Goal: Book appointment/travel/reservation

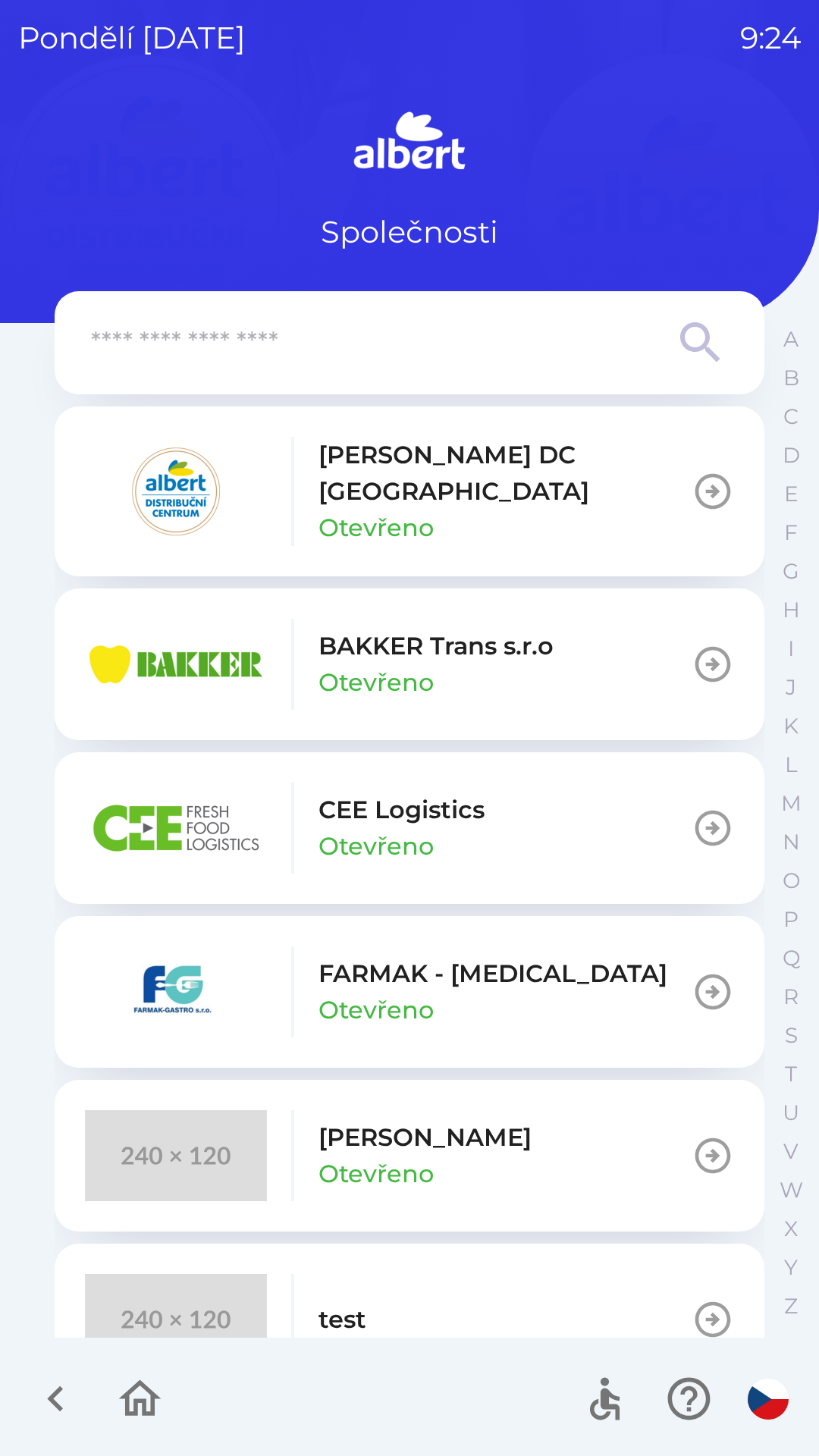
click at [416, 794] on p "CEE Logistics" at bounding box center [402, 810] width 166 height 37
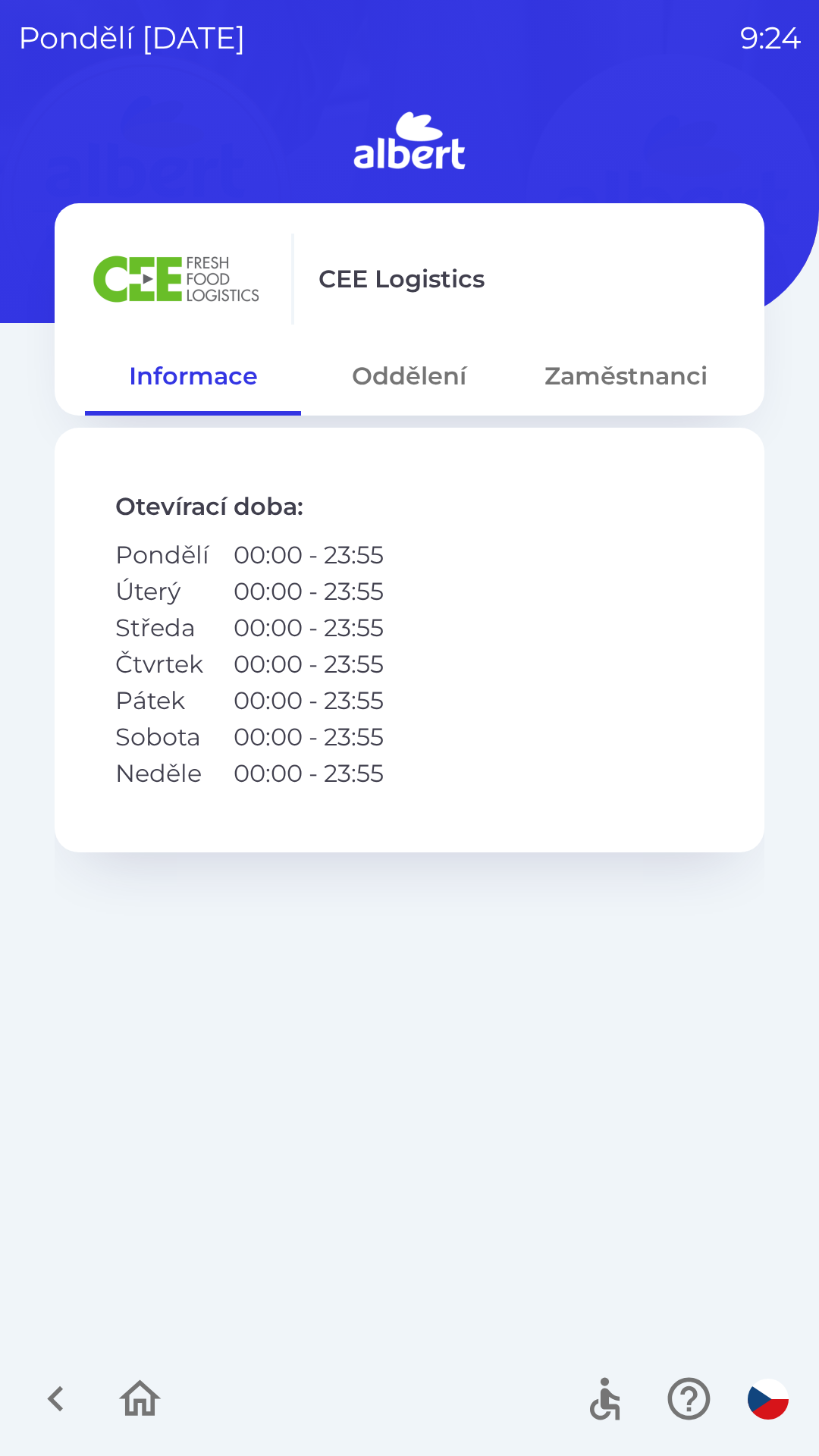
click at [403, 356] on button "Oddělení" at bounding box center [409, 376] width 216 height 54
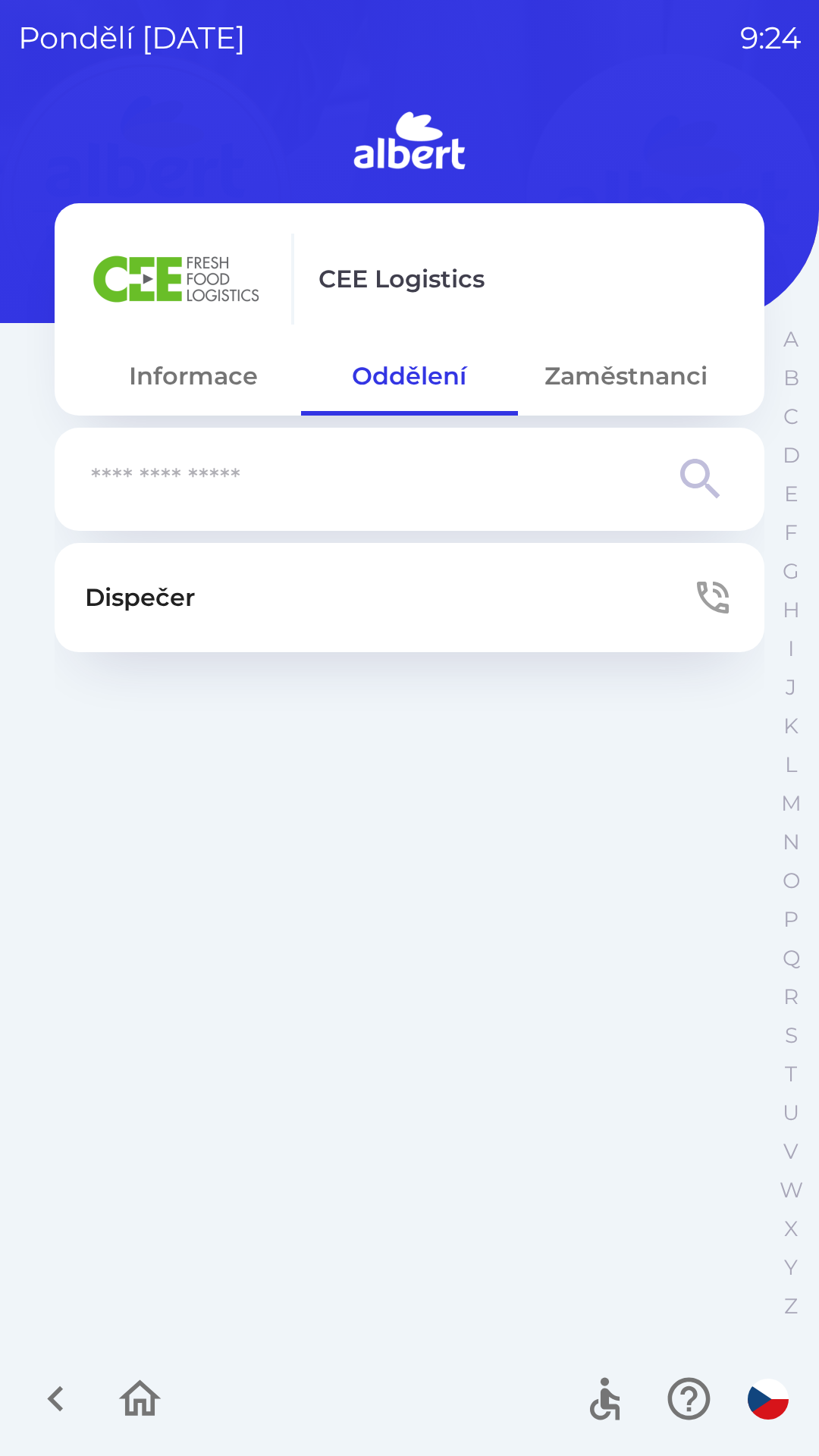
click at [480, 582] on button "Dispečer" at bounding box center [409, 598] width 710 height 109
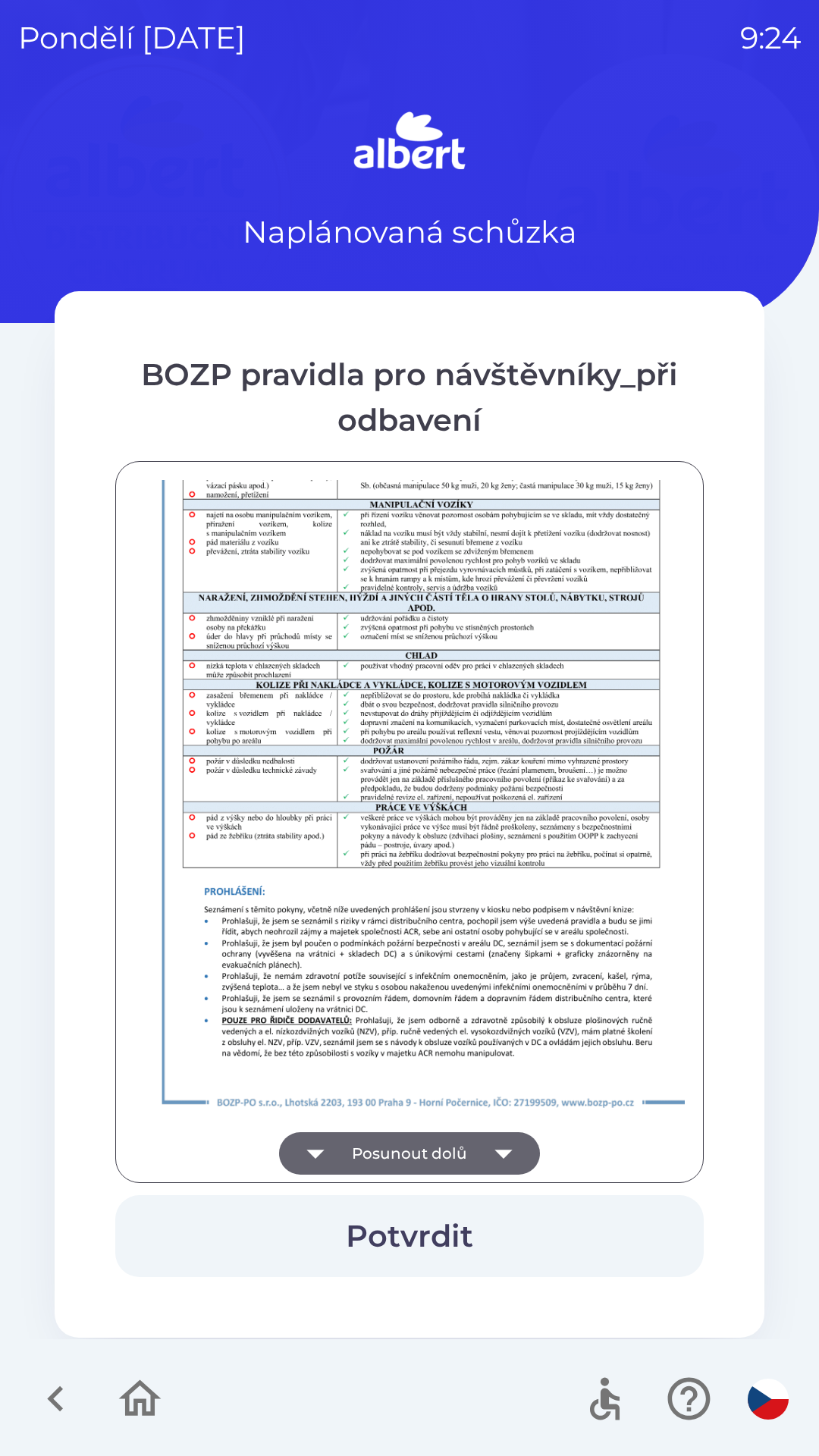
scroll to position [1065, 0]
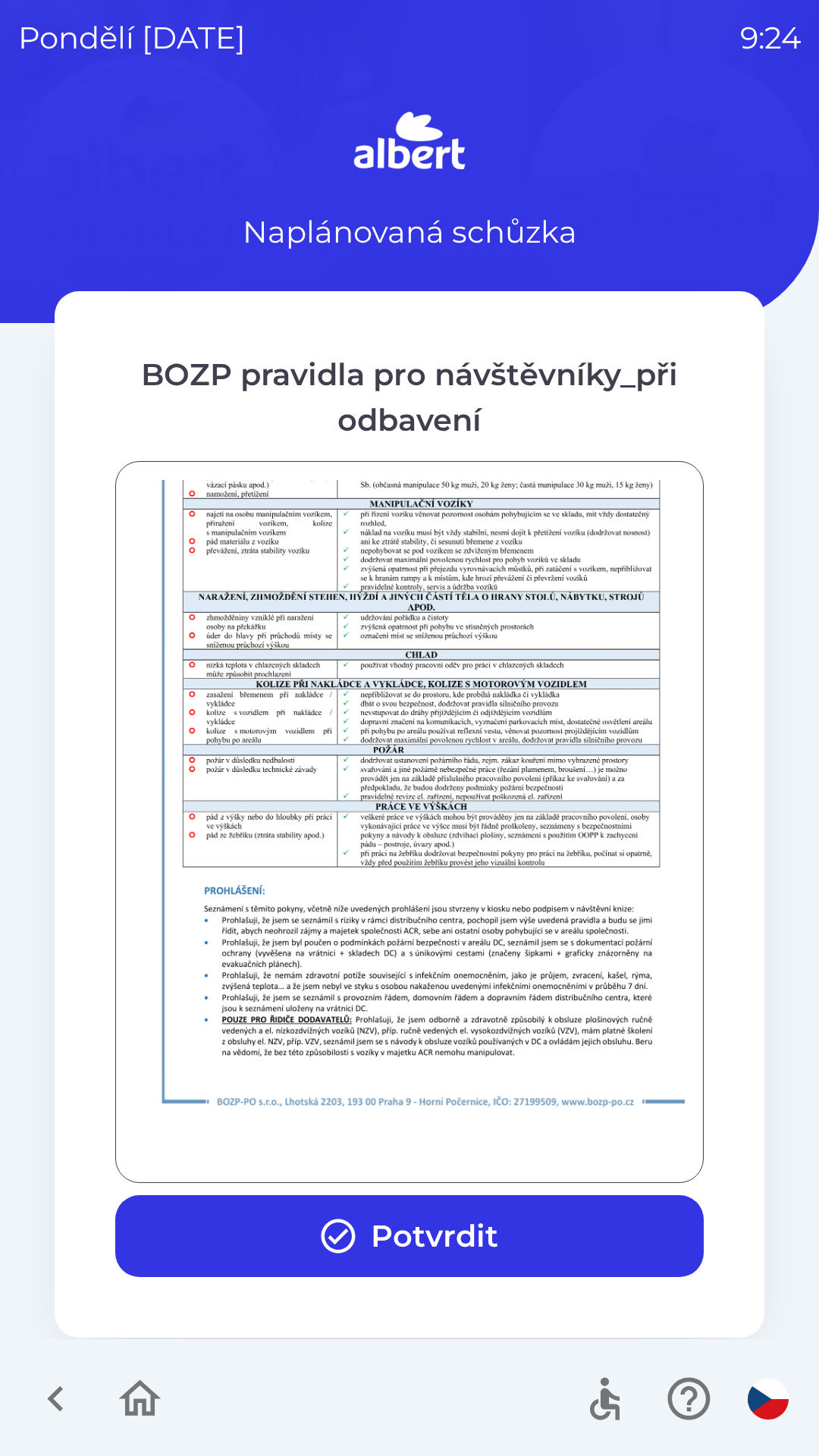
click at [396, 1211] on button "Potvrdit" at bounding box center [410, 1236] width 589 height 82
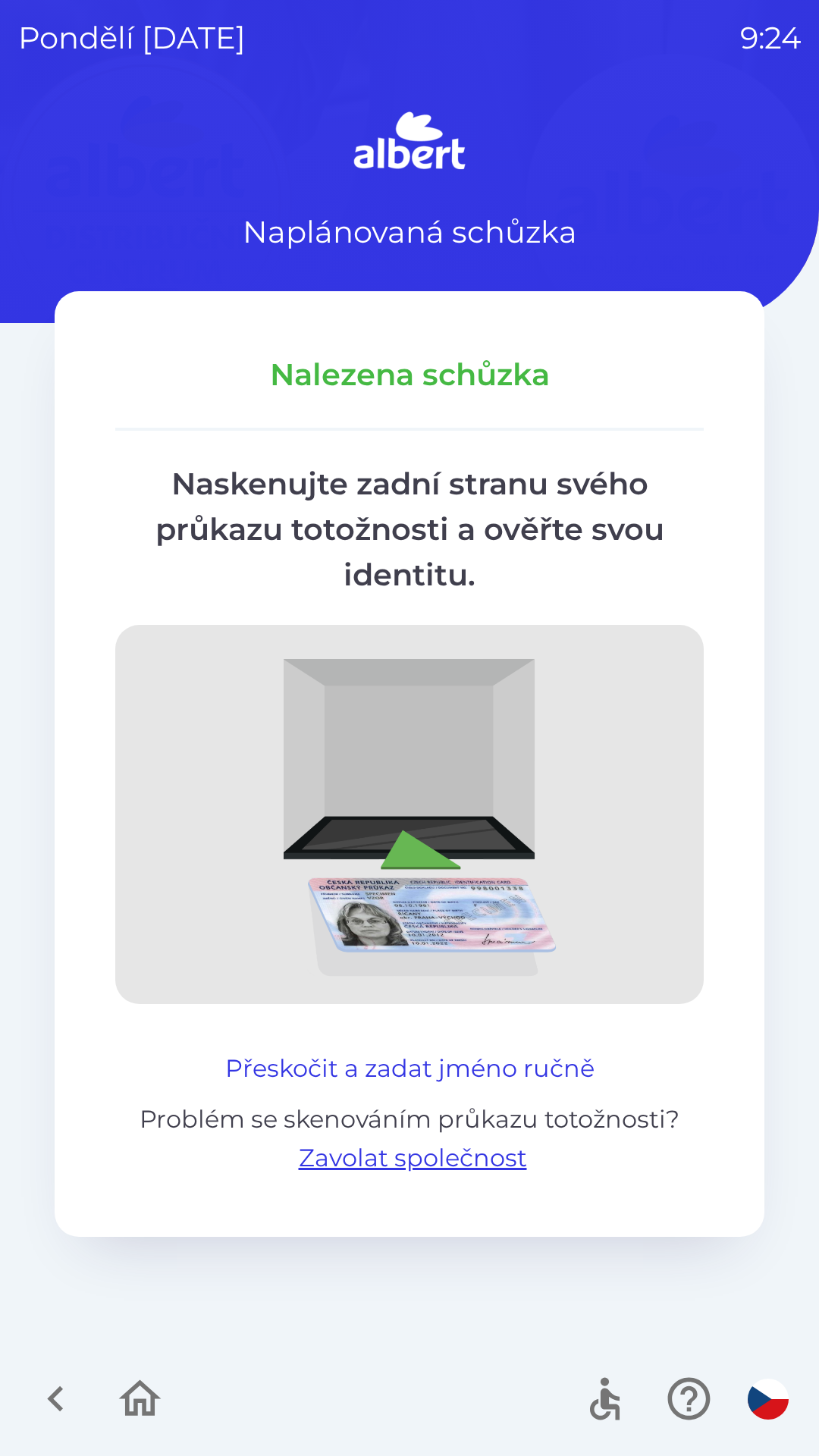
click at [363, 1056] on button "Přeskočit a zadat jméno ručně" at bounding box center [410, 1069] width 382 height 37
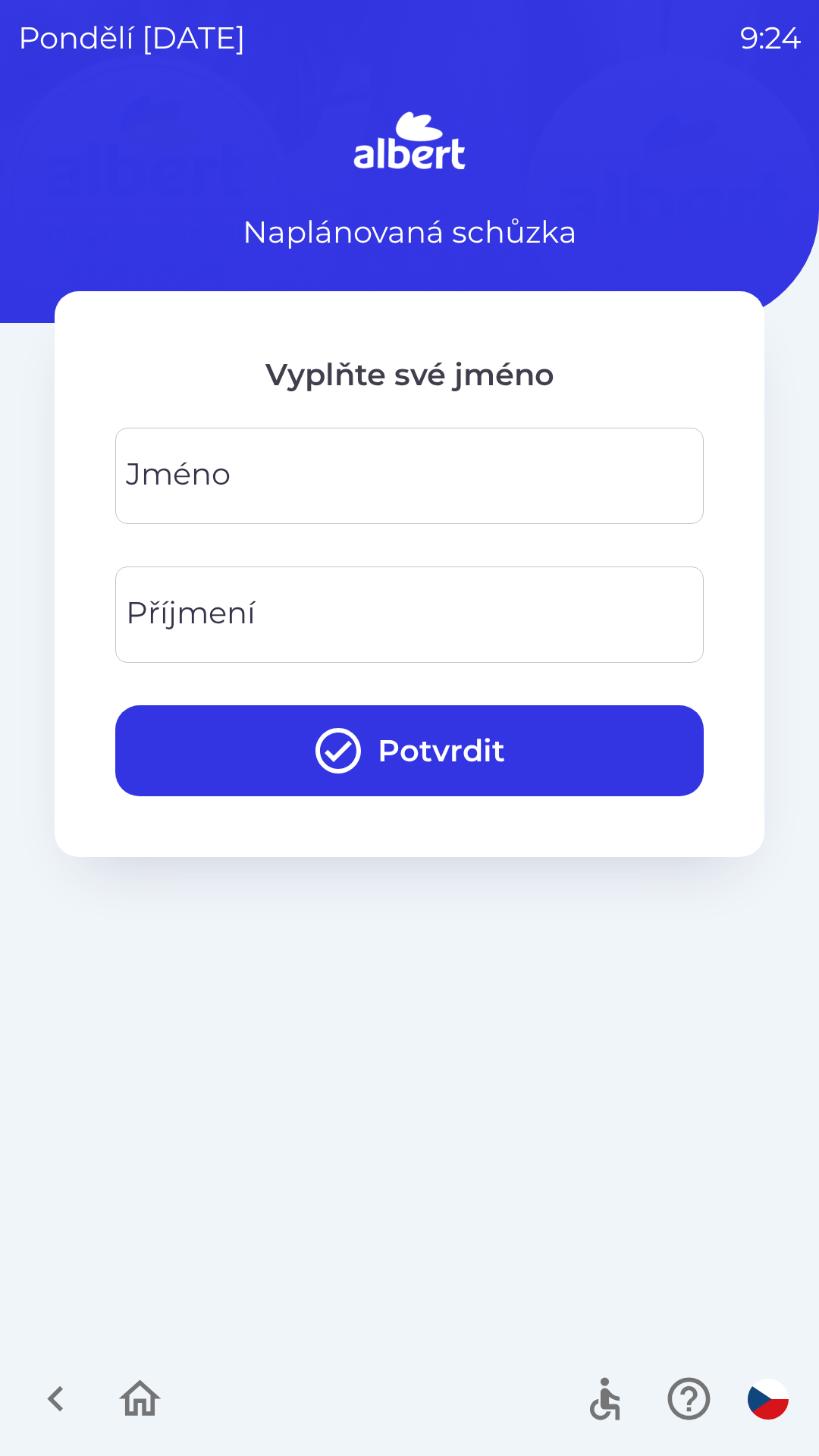
click at [217, 474] on div "[PERSON_NAME]" at bounding box center [410, 476] width 589 height 96
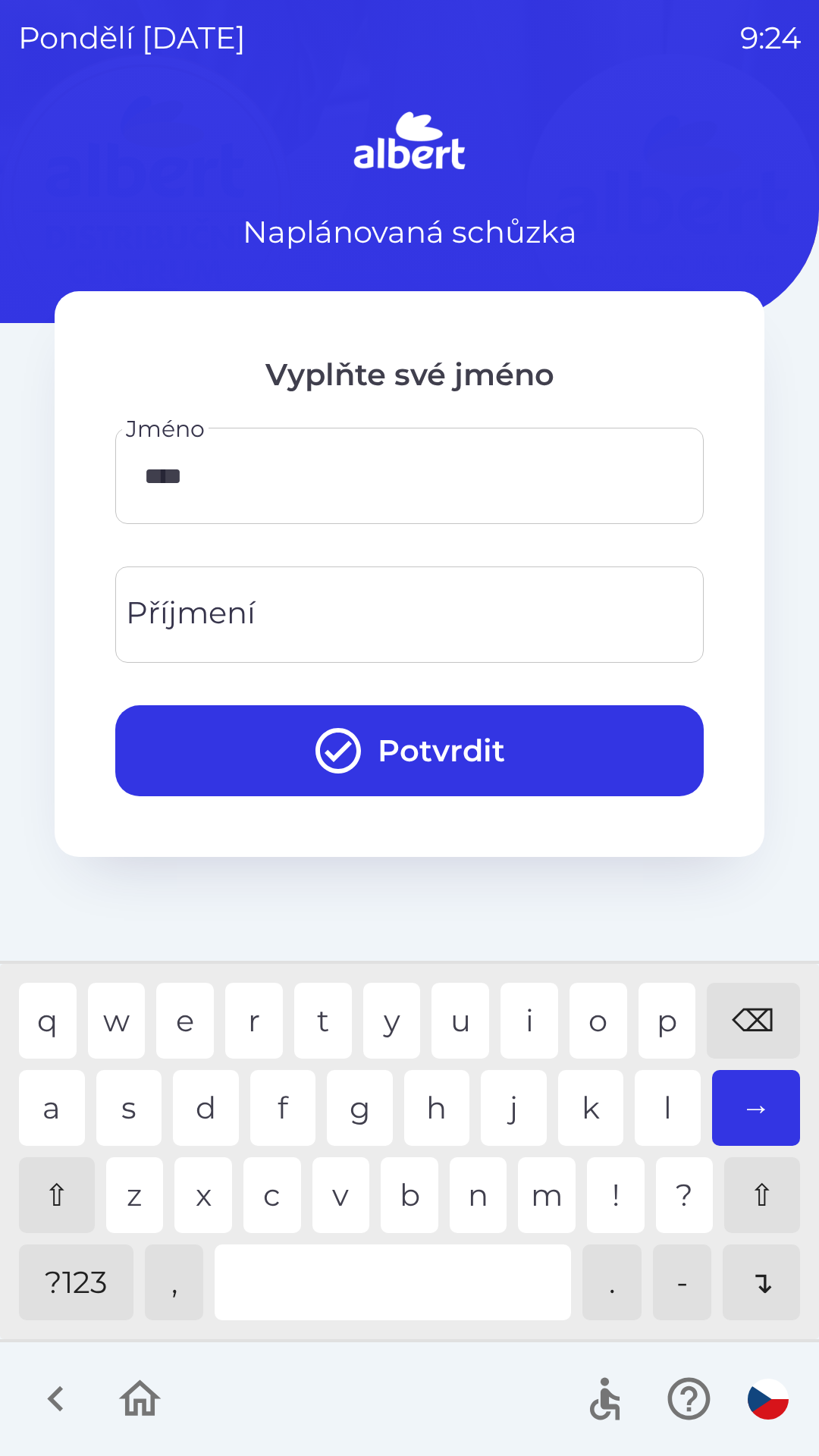
click at [486, 1178] on div "n" at bounding box center [479, 1195] width 58 height 76
type input "*******"
click at [201, 1102] on div "d" at bounding box center [206, 1108] width 66 height 76
click at [379, 618] on input "Příjmení" at bounding box center [410, 614] width 552 height 60
click at [186, 1033] on div "e" at bounding box center [186, 1020] width 58 height 76
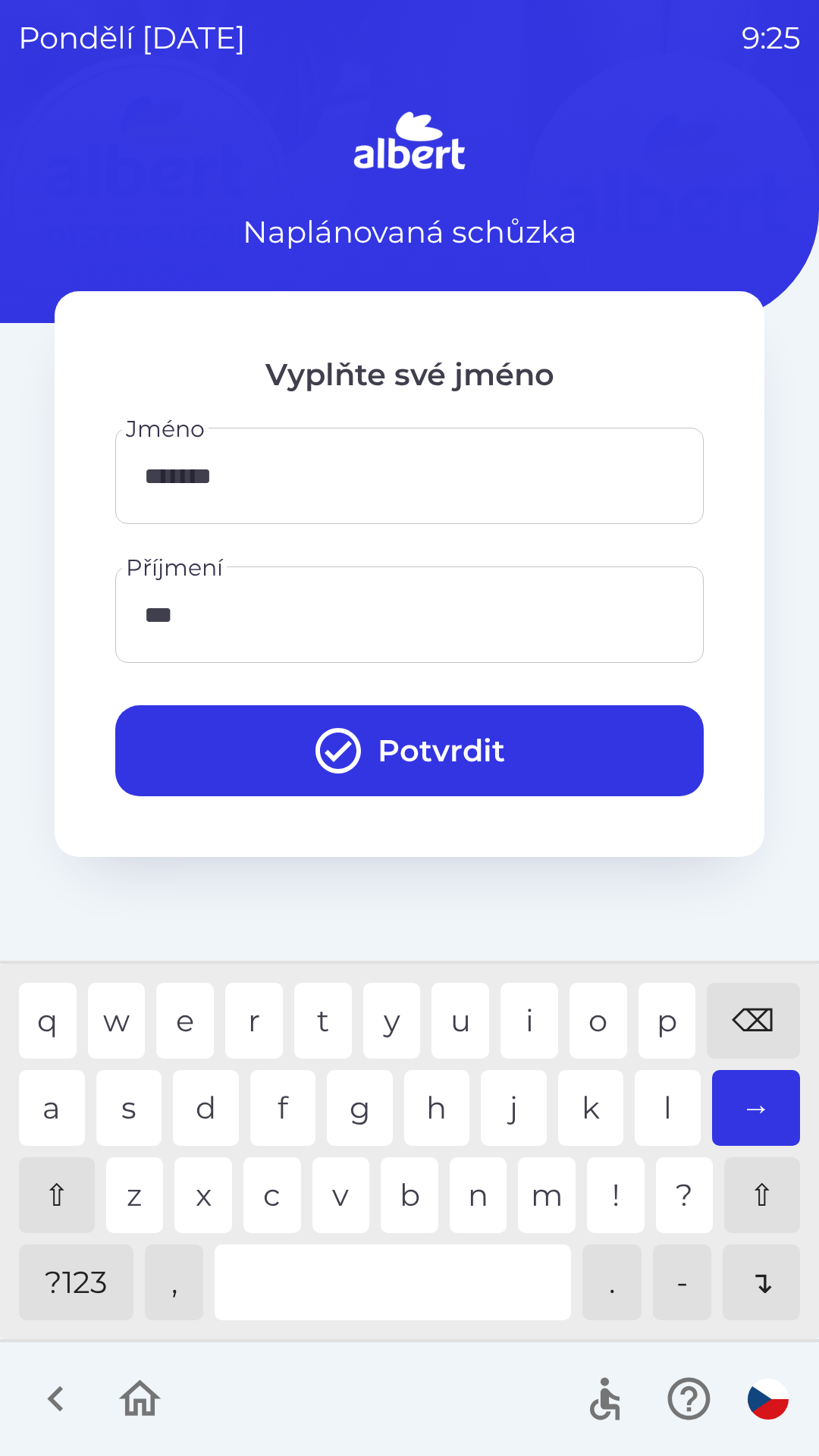
click at [270, 1204] on div "c" at bounding box center [272, 1195] width 58 height 76
type input "****"
click at [595, 1007] on div "o" at bounding box center [598, 1020] width 58 height 76
click at [259, 738] on button "Potvrdit" at bounding box center [410, 751] width 589 height 91
